Goal: Task Accomplishment & Management: Manage account settings

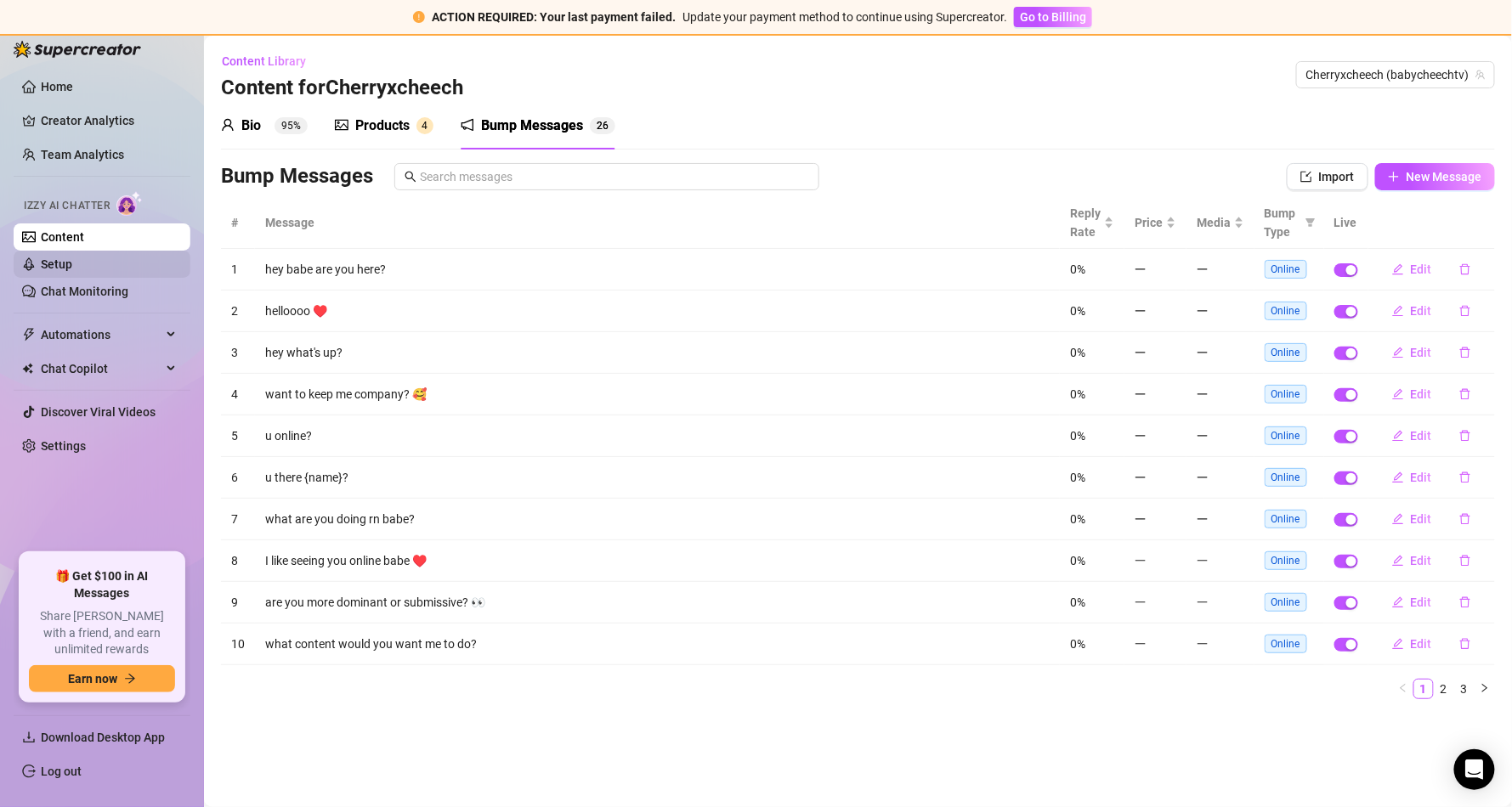
click at [72, 260] on link "Setup" at bounding box center [57, 264] width 31 height 14
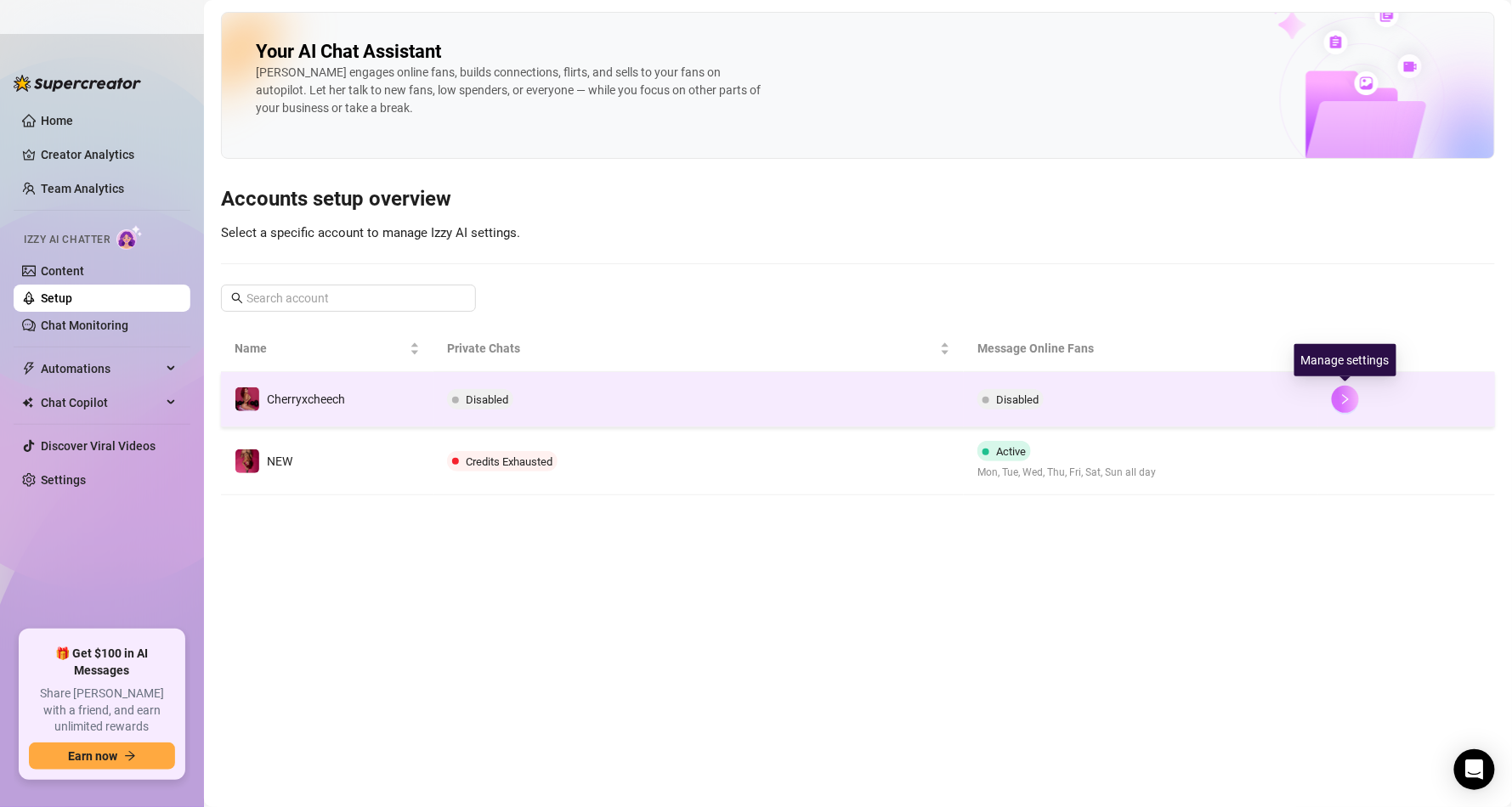
click at [1339, 401] on icon "right" at bounding box center [1345, 399] width 12 height 12
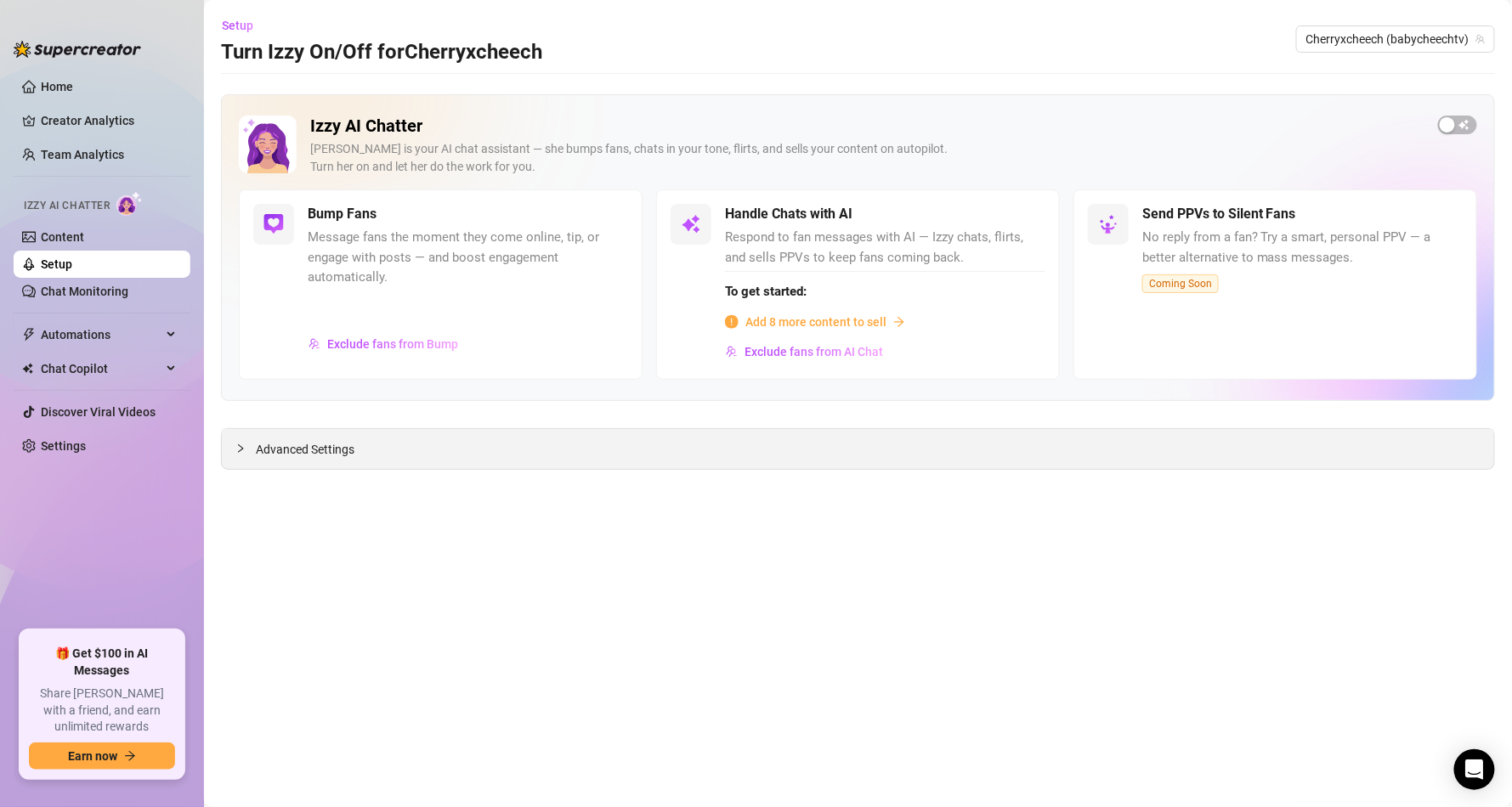
click at [383, 444] on div "Advanced Settings" at bounding box center [858, 449] width 1272 height 40
click at [248, 27] on span "Setup" at bounding box center [237, 25] width 31 height 14
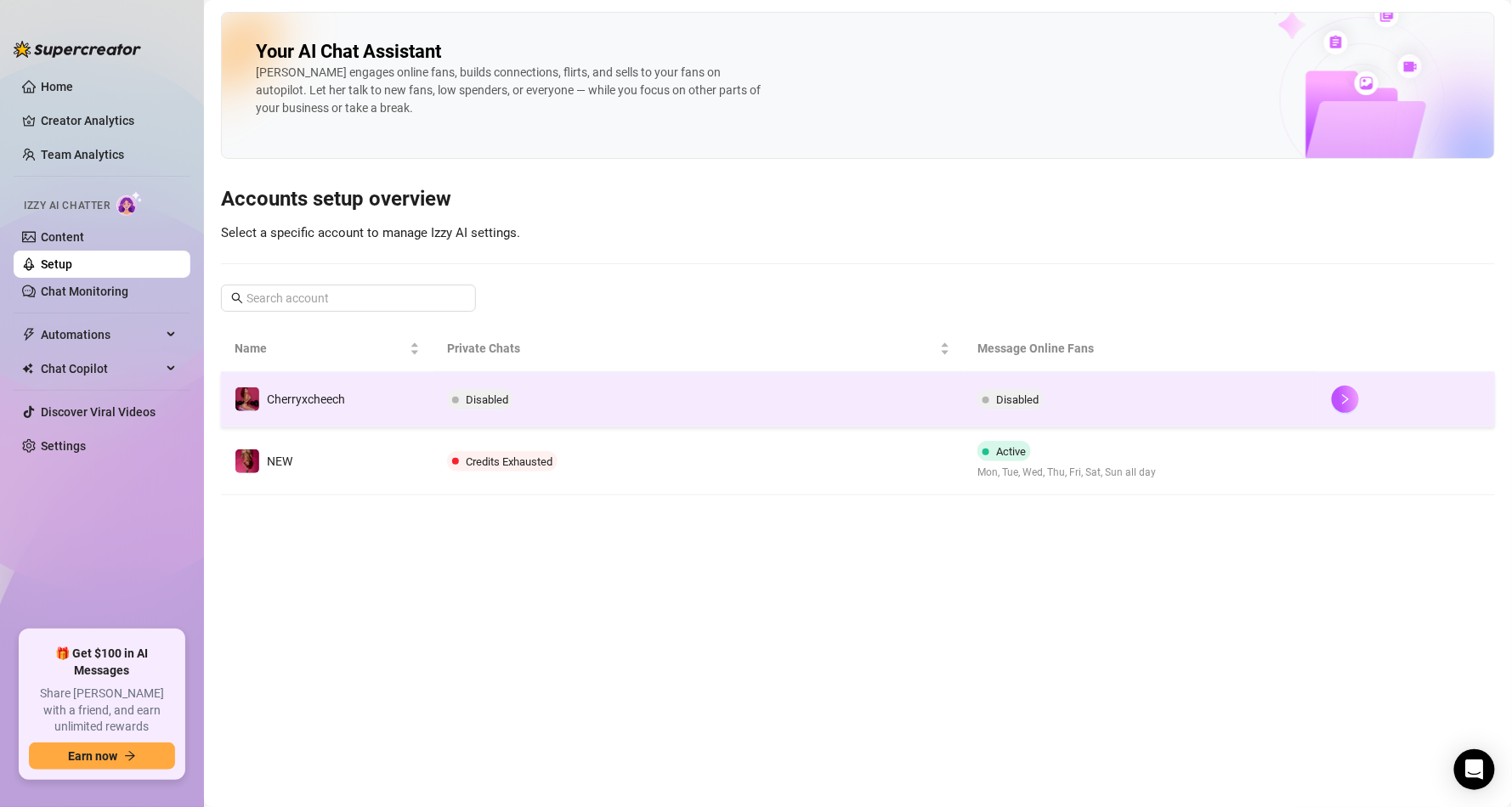
click at [1017, 405] on span "Disabled" at bounding box center [1017, 400] width 42 height 13
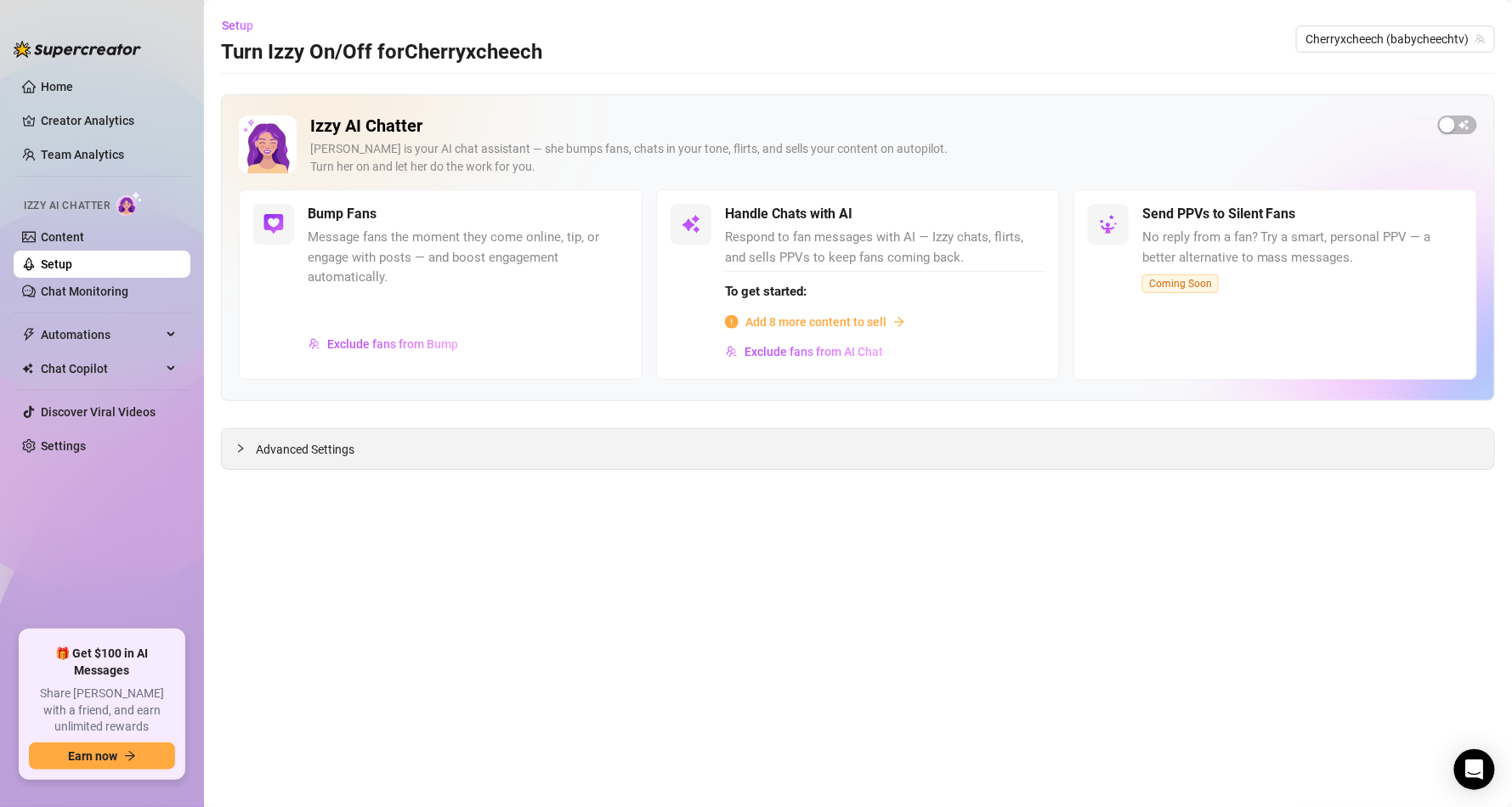
click at [327, 436] on div "Advanced Settings" at bounding box center [858, 449] width 1272 height 40
click at [322, 449] on span "Advanced Settings" at bounding box center [305, 449] width 99 height 18
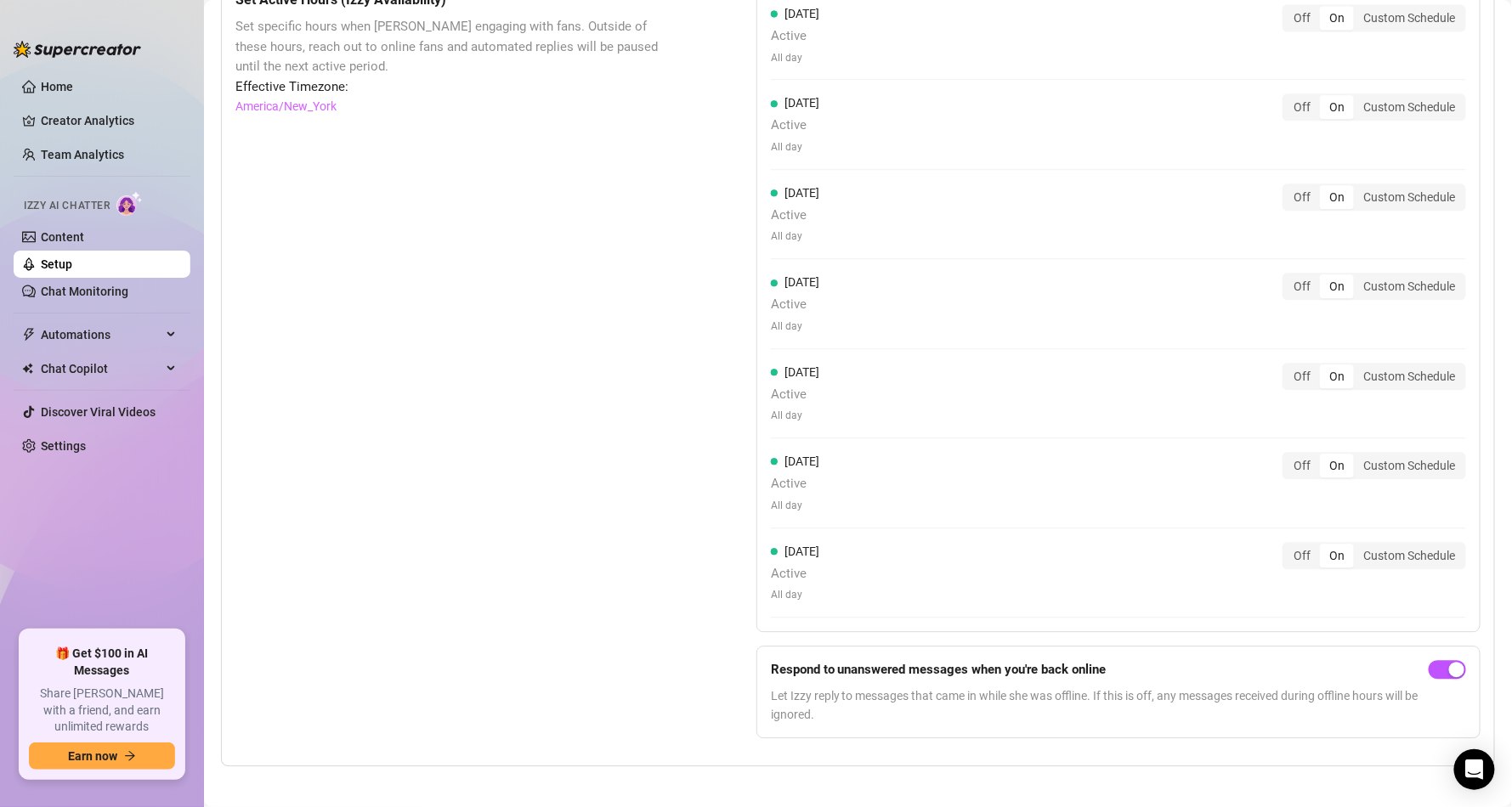
scroll to position [1535, 0]
